Goal: Check status: Check status

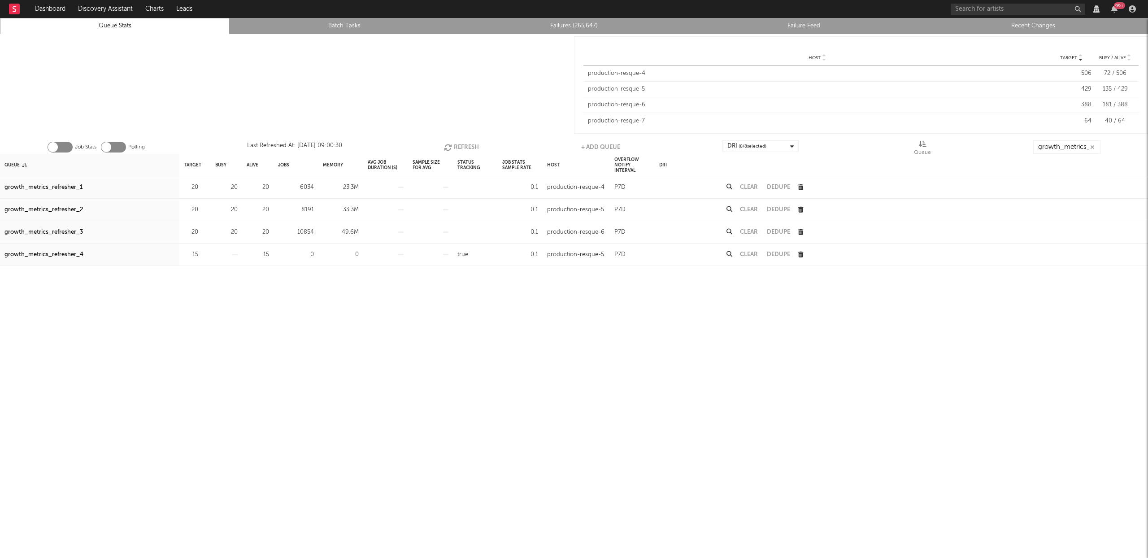
click at [456, 144] on button "Refresh" at bounding box center [461, 146] width 35 height 13
drag, startPoint x: 72, startPoint y: 232, endPoint x: 177, endPoint y: 209, distance: 107.5
click at [72, 231] on div "growth_metrics_refresher_3" at bounding box center [43, 232] width 78 height 11
click at [32, 207] on div "growth_metrics_refresher_2" at bounding box center [43, 210] width 78 height 11
click at [1056, 142] on input "growth_metrics_re" at bounding box center [1066, 146] width 67 height 13
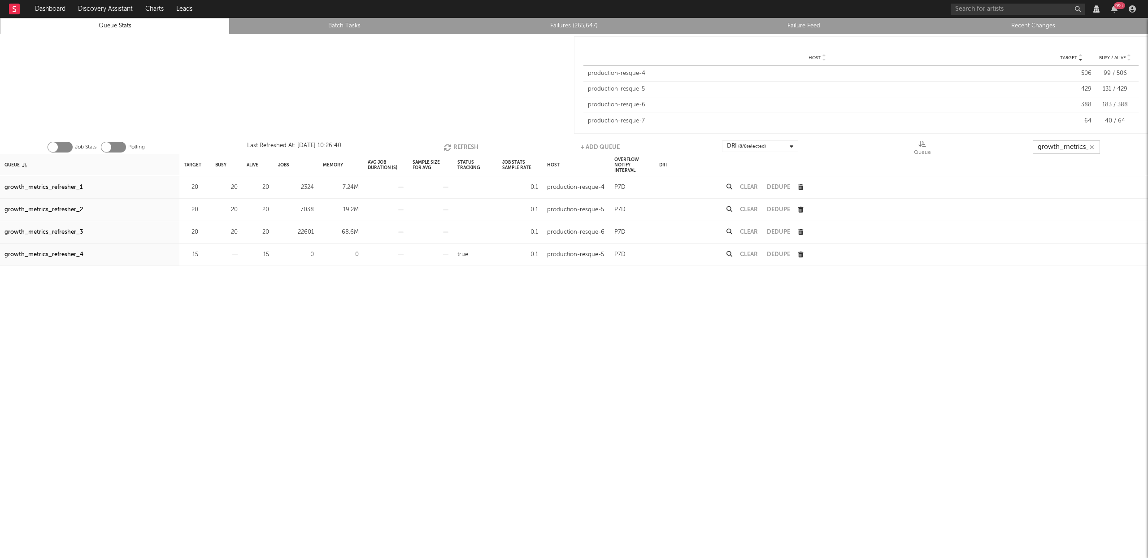
click at [1056, 142] on input "growth_metrics_re" at bounding box center [1066, 146] width 67 height 13
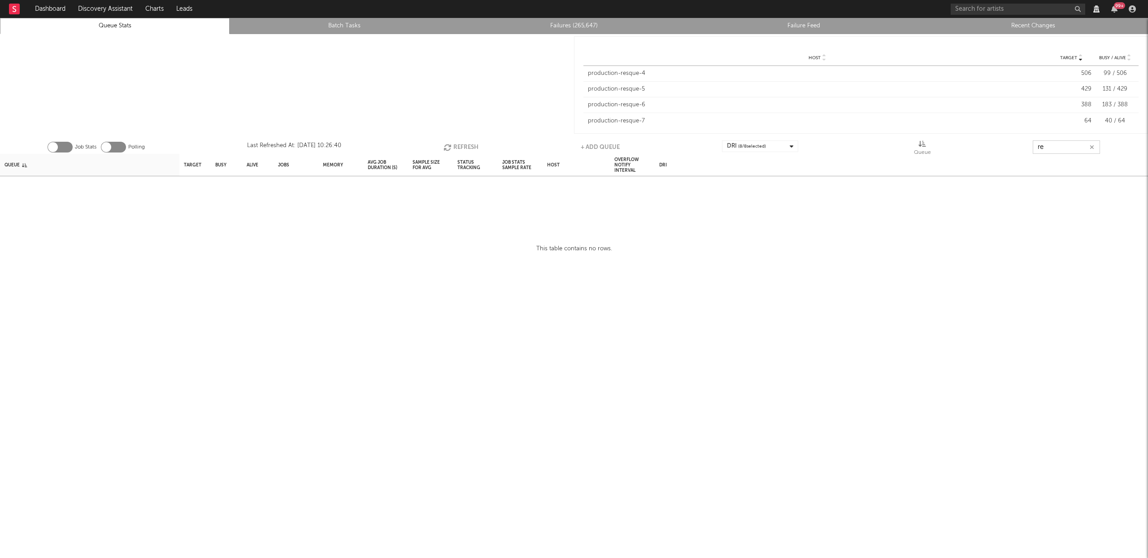
type input "r"
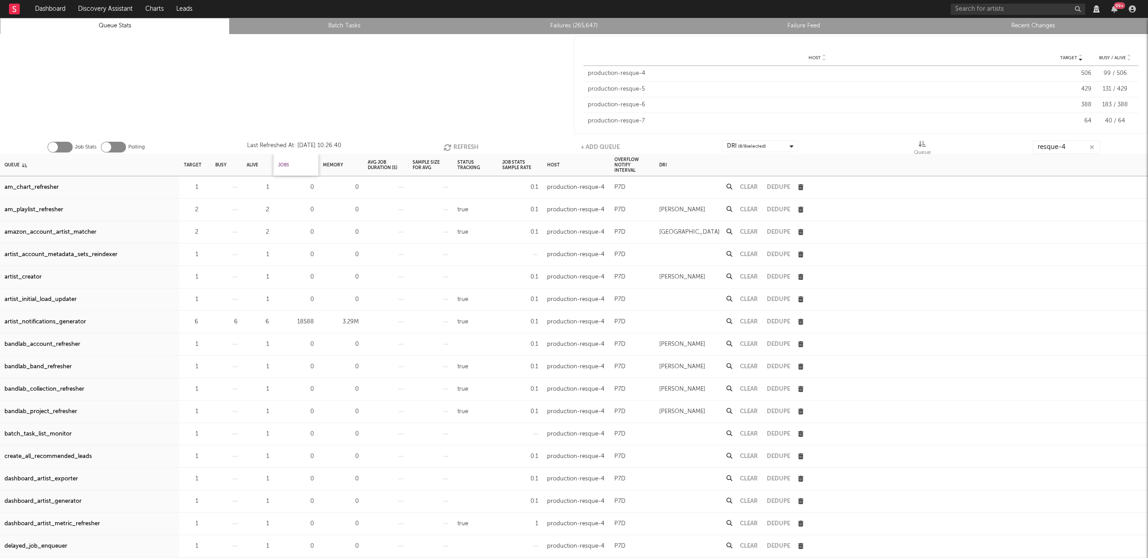
click at [287, 163] on div "Jobs" at bounding box center [283, 164] width 11 height 19
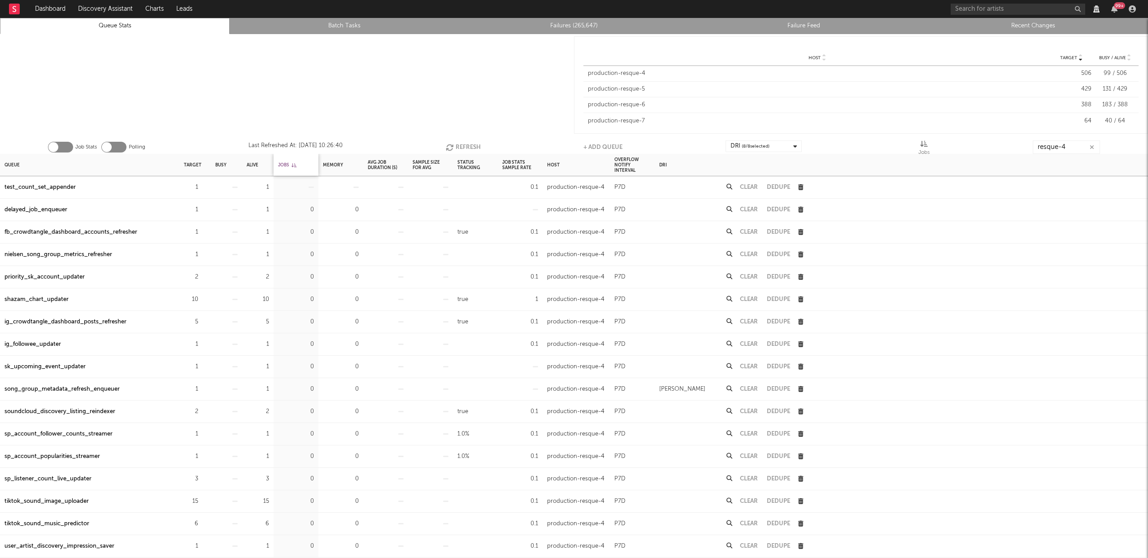
click at [286, 163] on div "Jobs" at bounding box center [287, 164] width 18 height 19
click at [464, 147] on button "Refresh" at bounding box center [463, 146] width 35 height 13
click at [464, 147] on button "Refresh" at bounding box center [462, 146] width 35 height 13
click at [463, 147] on button "Refresh" at bounding box center [462, 146] width 35 height 13
click at [56, 211] on div "genius_data_refresher" at bounding box center [34, 210] width 61 height 11
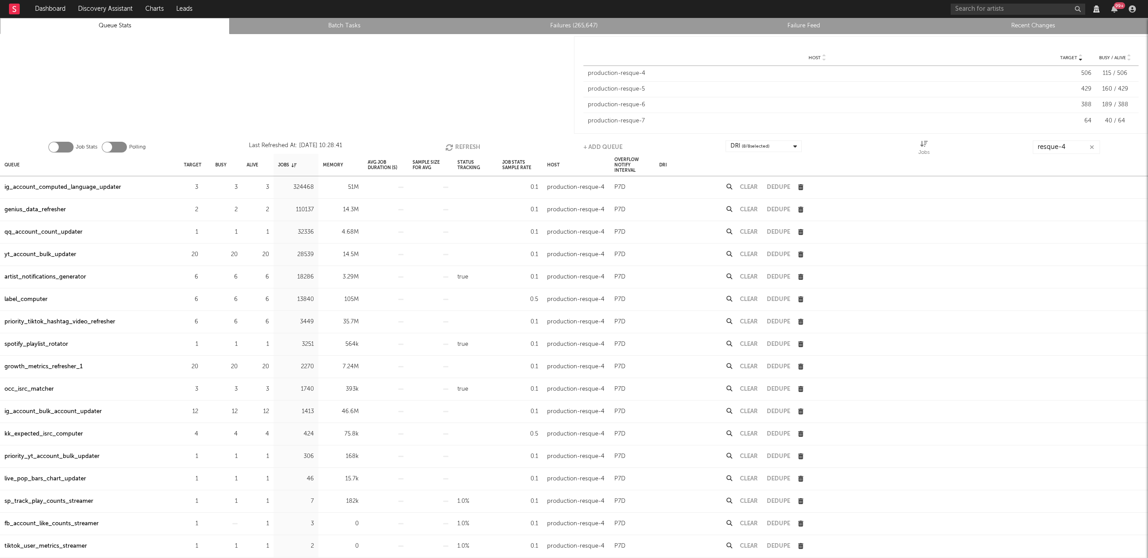
click at [462, 144] on button "Refresh" at bounding box center [462, 146] width 35 height 13
click at [458, 142] on button "Refresh" at bounding box center [462, 146] width 35 height 13
click at [1067, 143] on input "resque-4" at bounding box center [1065, 146] width 67 height 13
click at [462, 144] on button "Refresh" at bounding box center [462, 146] width 35 height 13
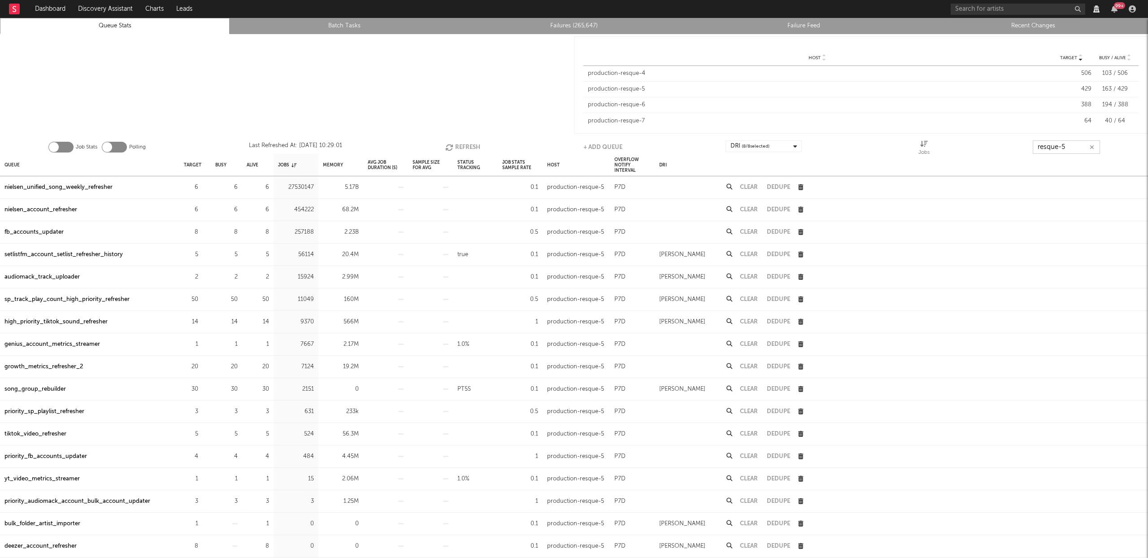
click at [457, 143] on button "Refresh" at bounding box center [462, 146] width 35 height 13
click at [457, 143] on button "Refresh" at bounding box center [463, 146] width 35 height 13
click at [457, 142] on button "Refresh" at bounding box center [461, 146] width 35 height 13
click at [457, 142] on button "Refresh" at bounding box center [462, 146] width 35 height 13
click at [457, 143] on button "Refresh" at bounding box center [462, 146] width 35 height 13
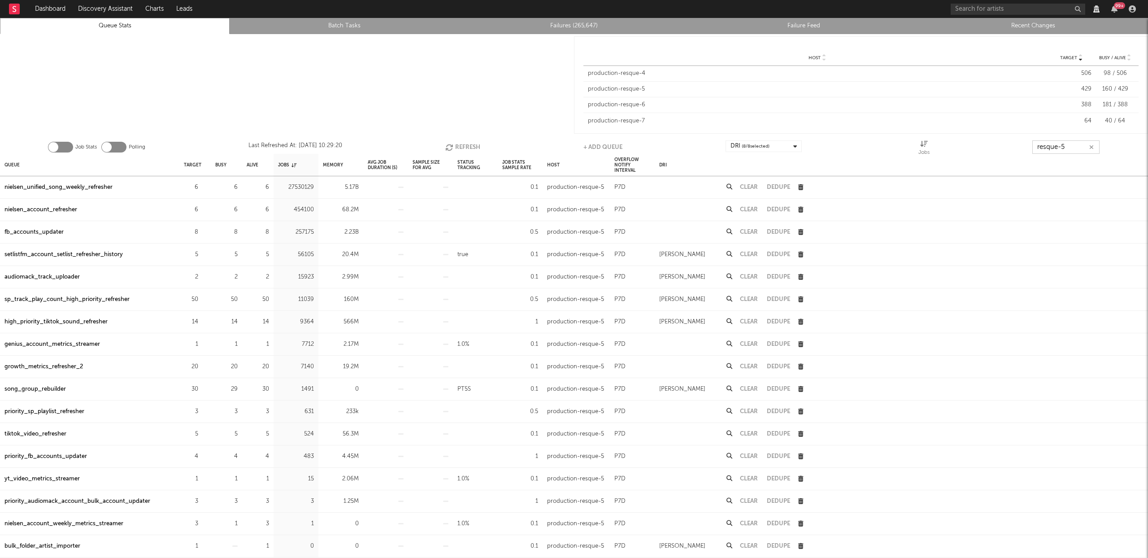
click at [457, 143] on button "Refresh" at bounding box center [462, 146] width 35 height 13
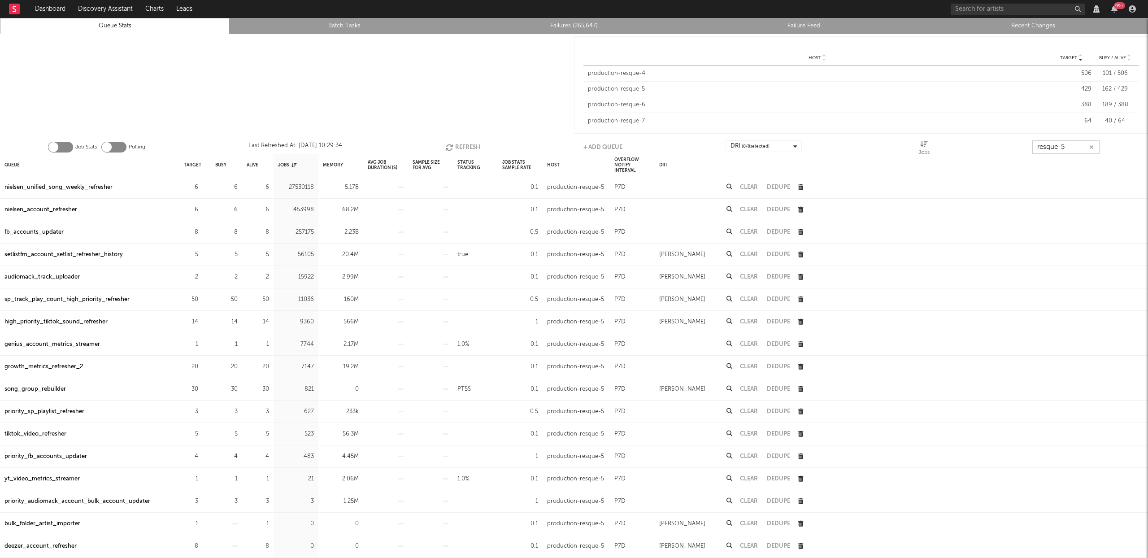
click at [457, 143] on button "Refresh" at bounding box center [462, 146] width 35 height 13
click at [1076, 148] on input "resque-5" at bounding box center [1065, 146] width 67 height 13
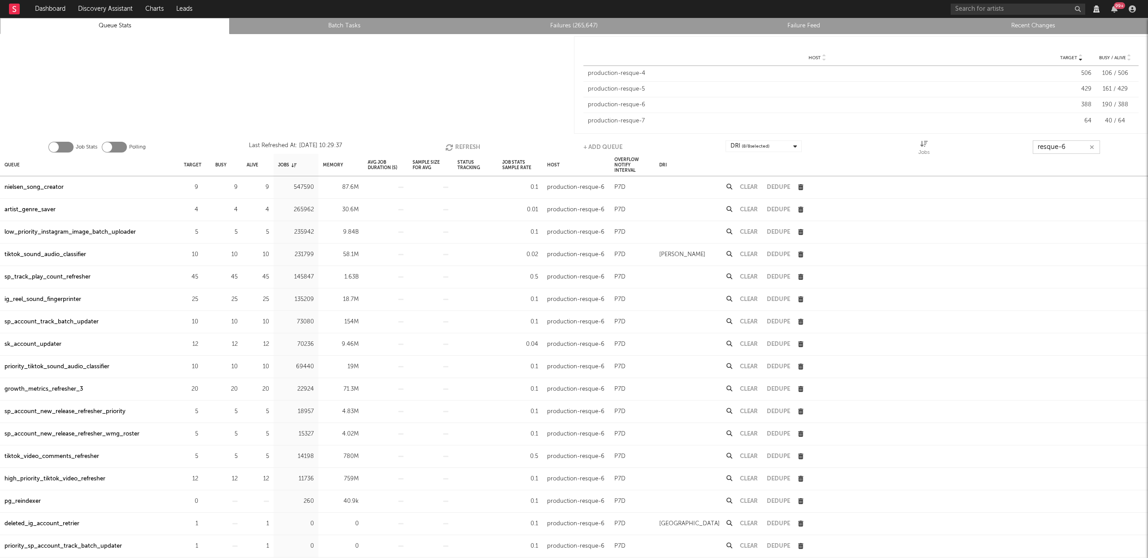
click at [456, 147] on button "Refresh" at bounding box center [462, 146] width 35 height 13
click at [456, 148] on button "Refresh" at bounding box center [463, 146] width 35 height 13
click at [456, 149] on button "Refresh" at bounding box center [462, 146] width 35 height 13
click at [456, 149] on button "Refresh" at bounding box center [463, 146] width 35 height 13
click at [456, 150] on button "Refresh" at bounding box center [462, 146] width 35 height 13
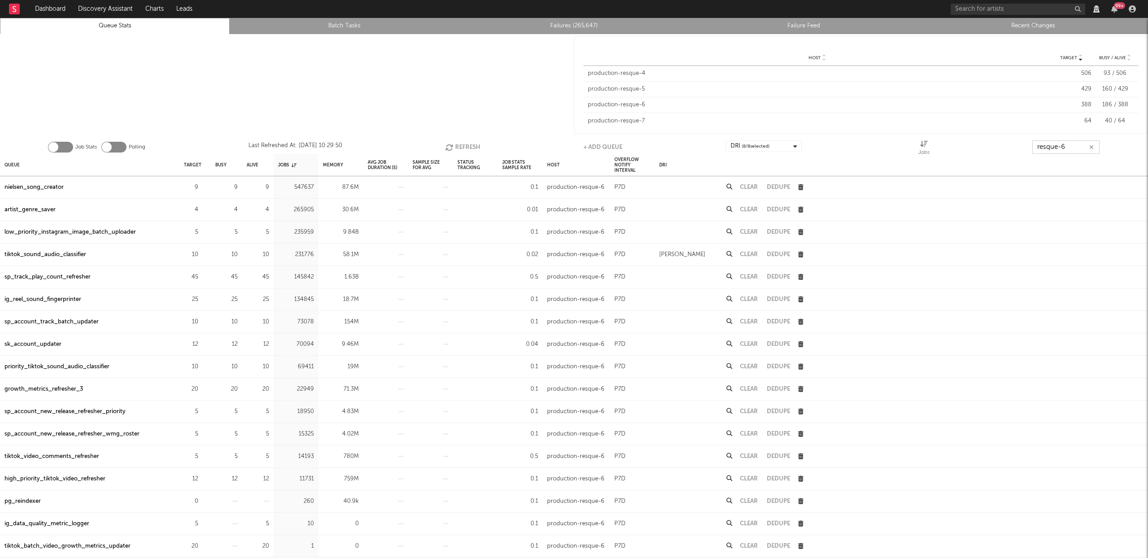
click at [456, 151] on button "Refresh" at bounding box center [462, 146] width 35 height 13
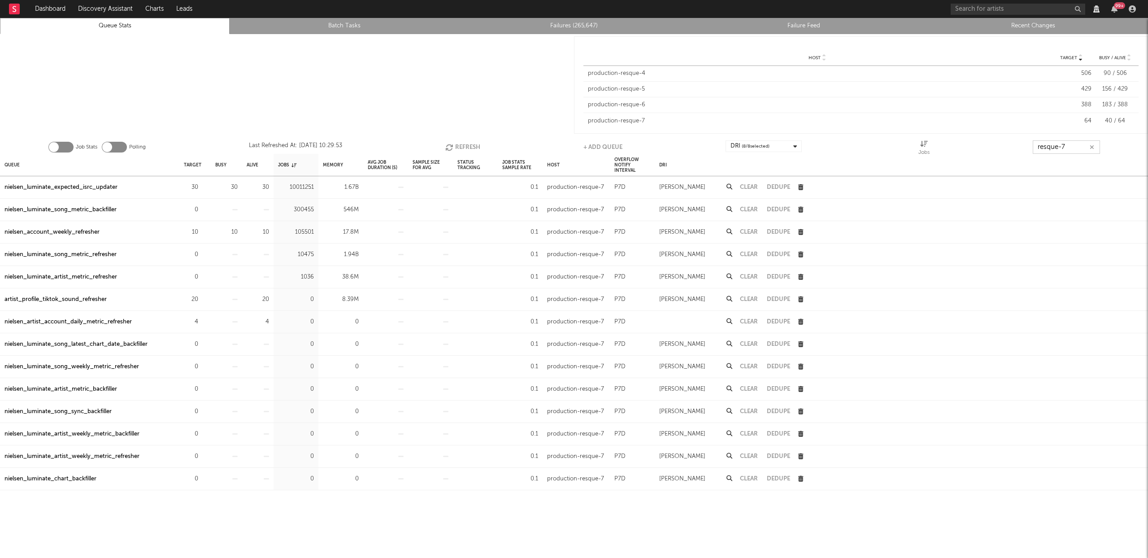
click at [471, 148] on button "Refresh" at bounding box center [462, 146] width 35 height 13
type input "resque-7"
drag, startPoint x: 77, startPoint y: 232, endPoint x: 450, endPoint y: 176, distance: 377.4
click at [77, 232] on div "nielsen_account_weekly_refresher" at bounding box center [51, 232] width 95 height 11
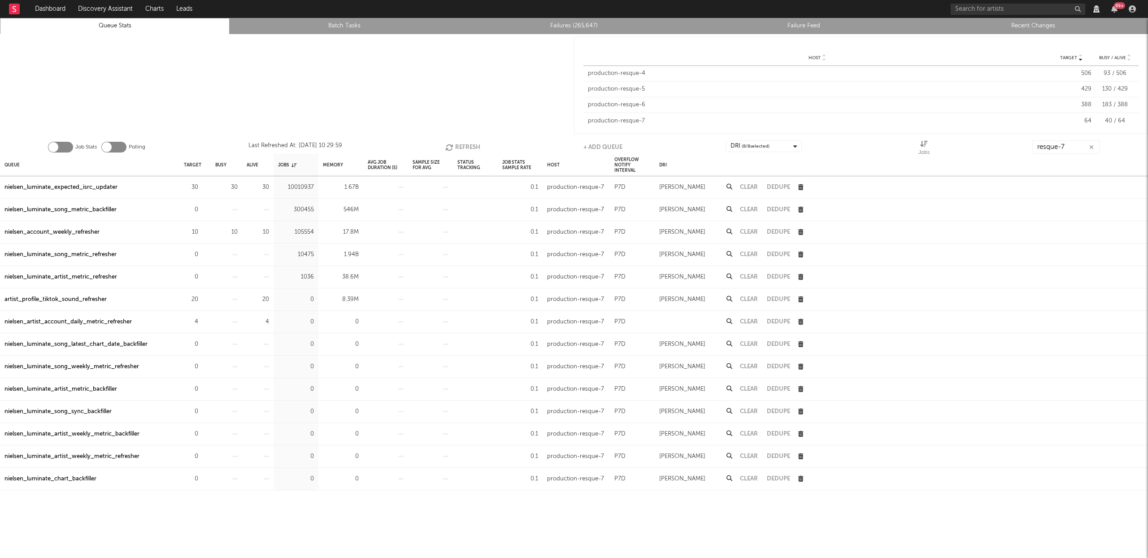
click at [460, 144] on button "Refresh" at bounding box center [462, 146] width 35 height 13
click at [474, 144] on button "Refresh" at bounding box center [462, 146] width 35 height 13
